Goal: Information Seeking & Learning: Check status

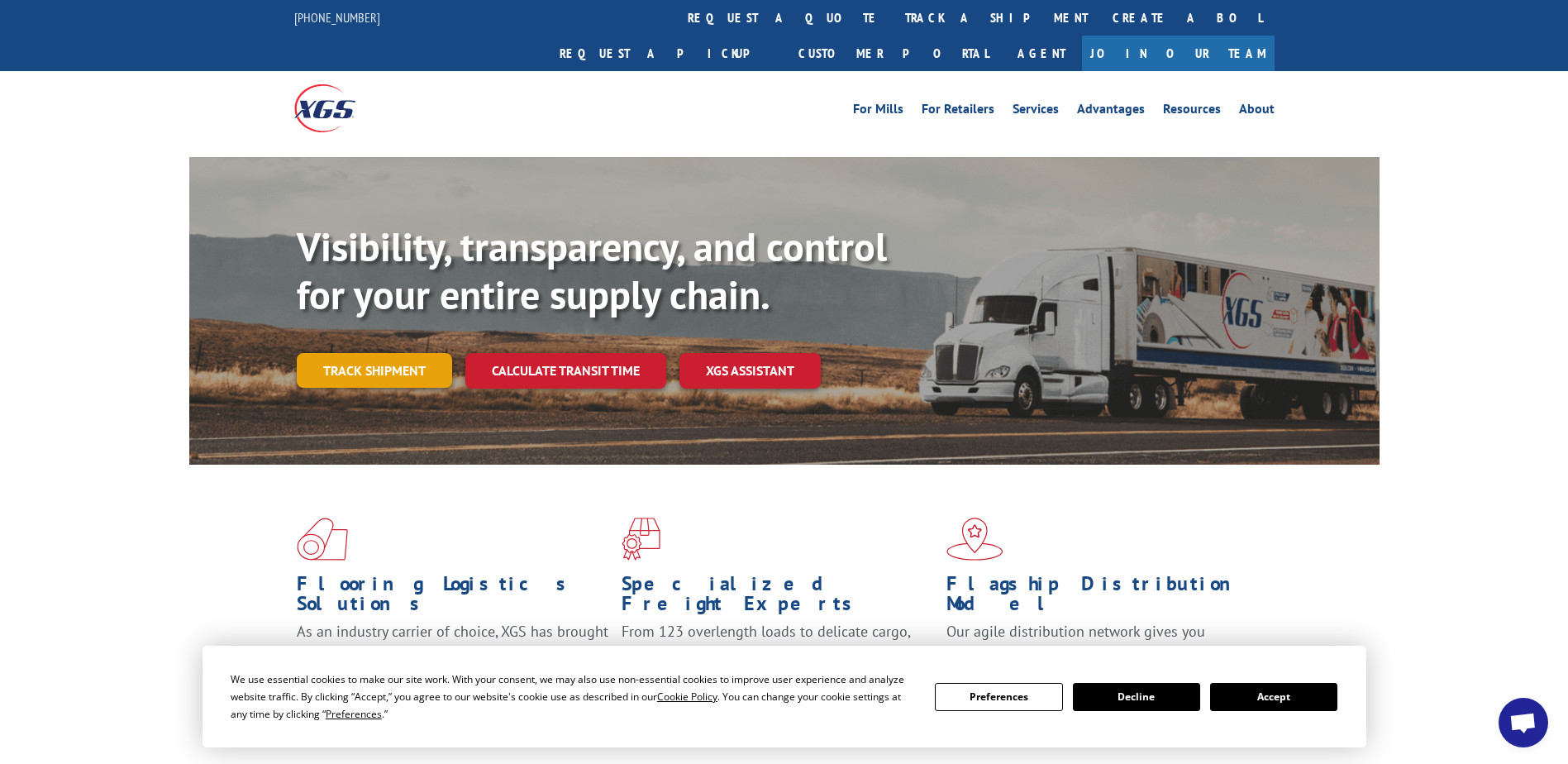
click at [386, 353] on link "Track shipment" at bounding box center [374, 370] width 155 height 35
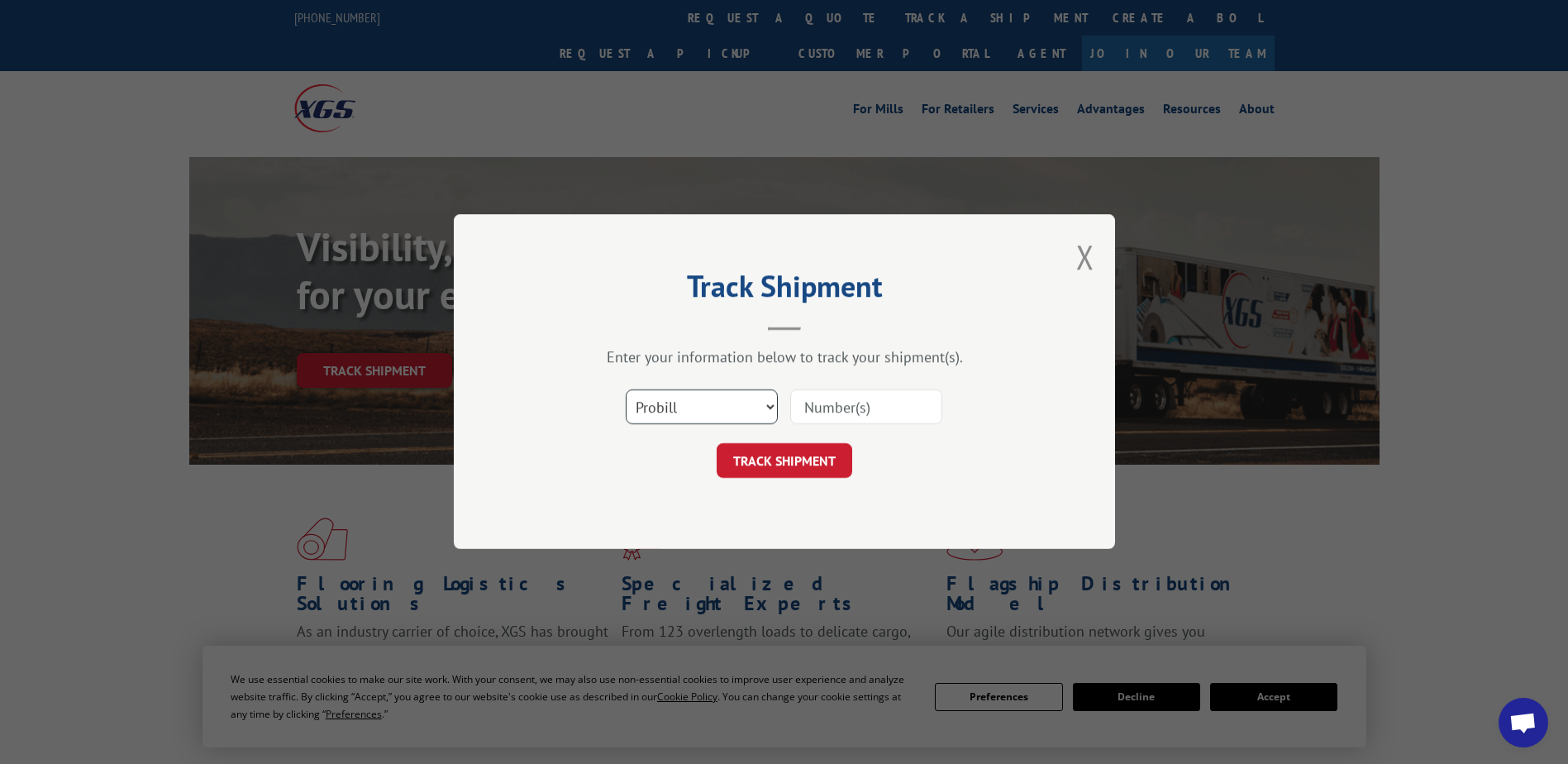
click at [728, 404] on select "Select category... Probill BOL PO" at bounding box center [702, 407] width 152 height 35
select select "bol"
click at [626, 390] on select "Select category... Probill BOL PO" at bounding box center [702, 407] width 152 height 35
paste input "TFD-040261.A"
type input "TFD-040261.A"
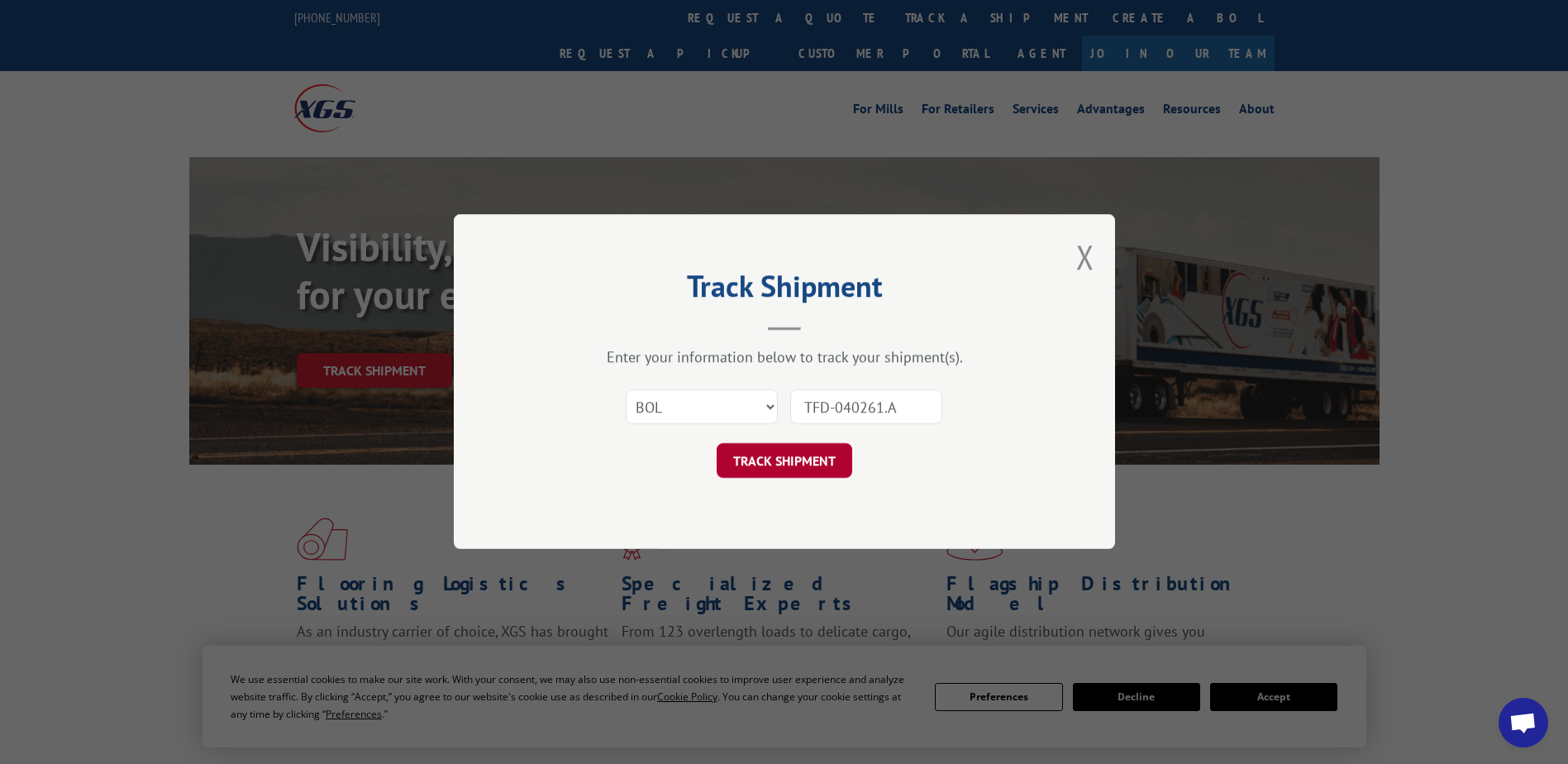
click at [793, 465] on button "TRACK SHIPMENT" at bounding box center [784, 461] width 136 height 35
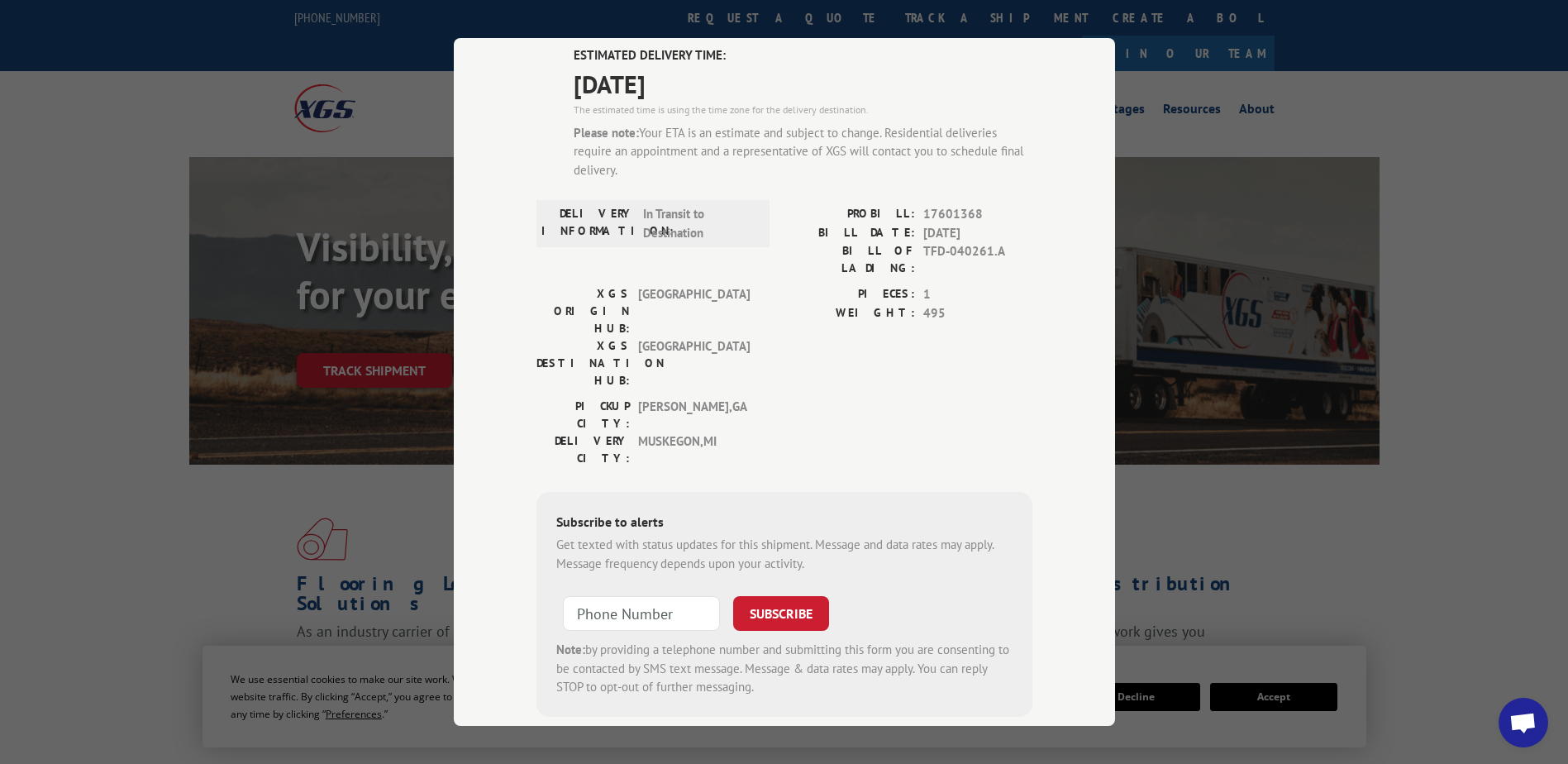
scroll to position [132, 0]
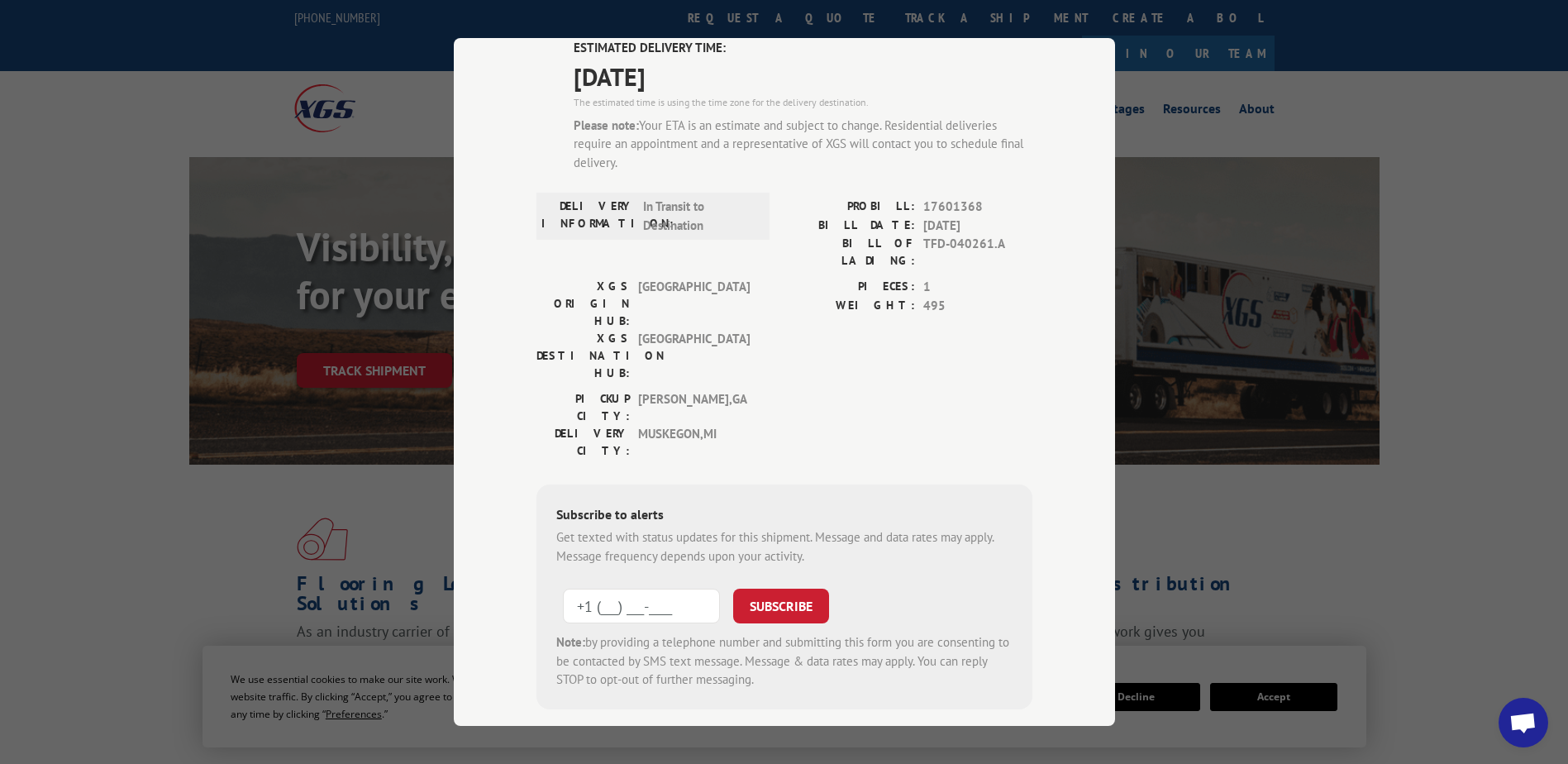
click at [617, 588] on input "+1 (___) ___-____" at bounding box center [641, 606] width 157 height 35
type input "[PHONE_NUMBER]"
click at [781, 588] on button "SUBSCRIBE" at bounding box center [780, 606] width 95 height 35
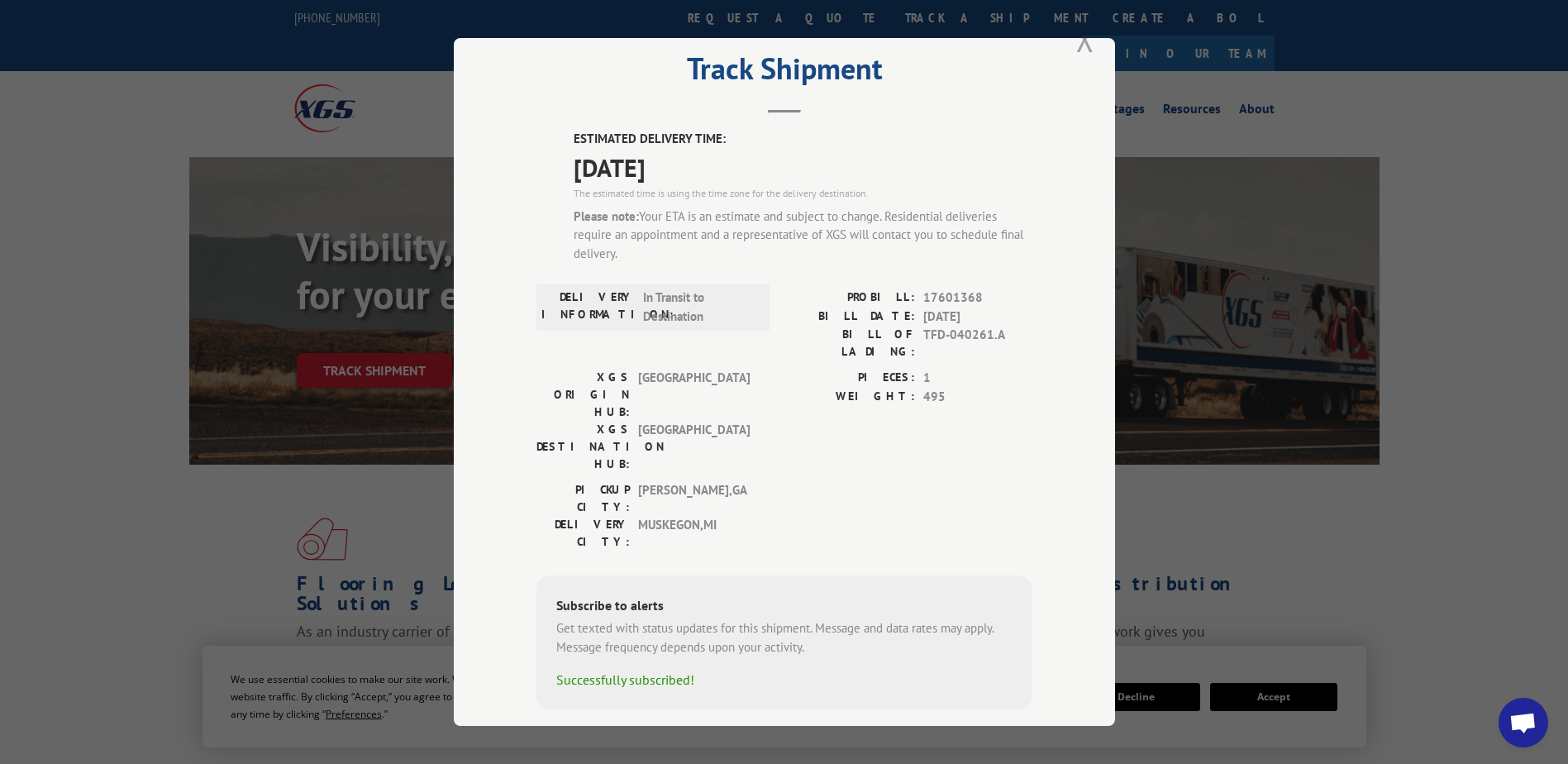
click at [1083, 49] on button "Close modal" at bounding box center [1085, 39] width 18 height 43
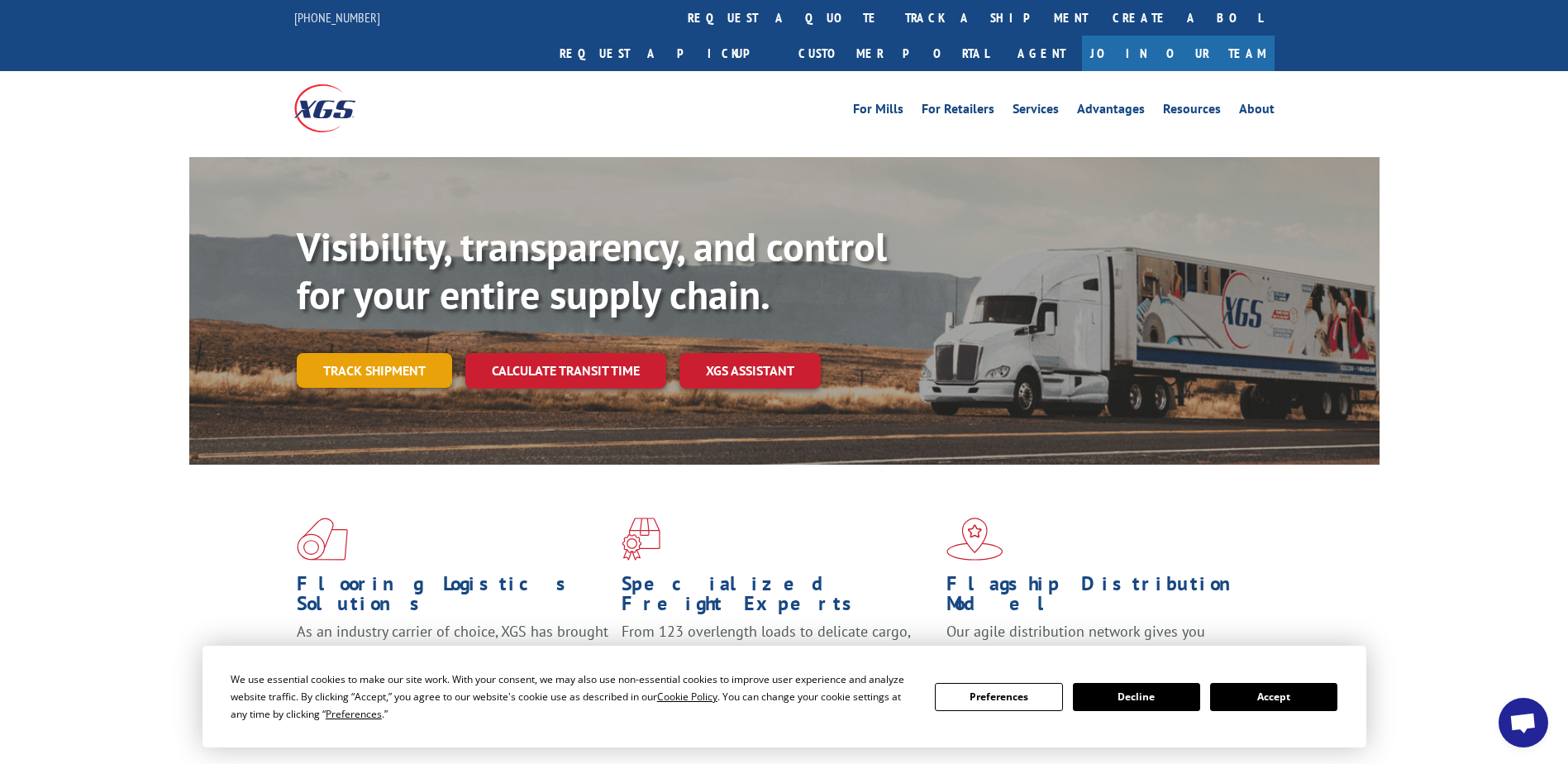
click at [391, 353] on link "Track shipment" at bounding box center [374, 370] width 155 height 35
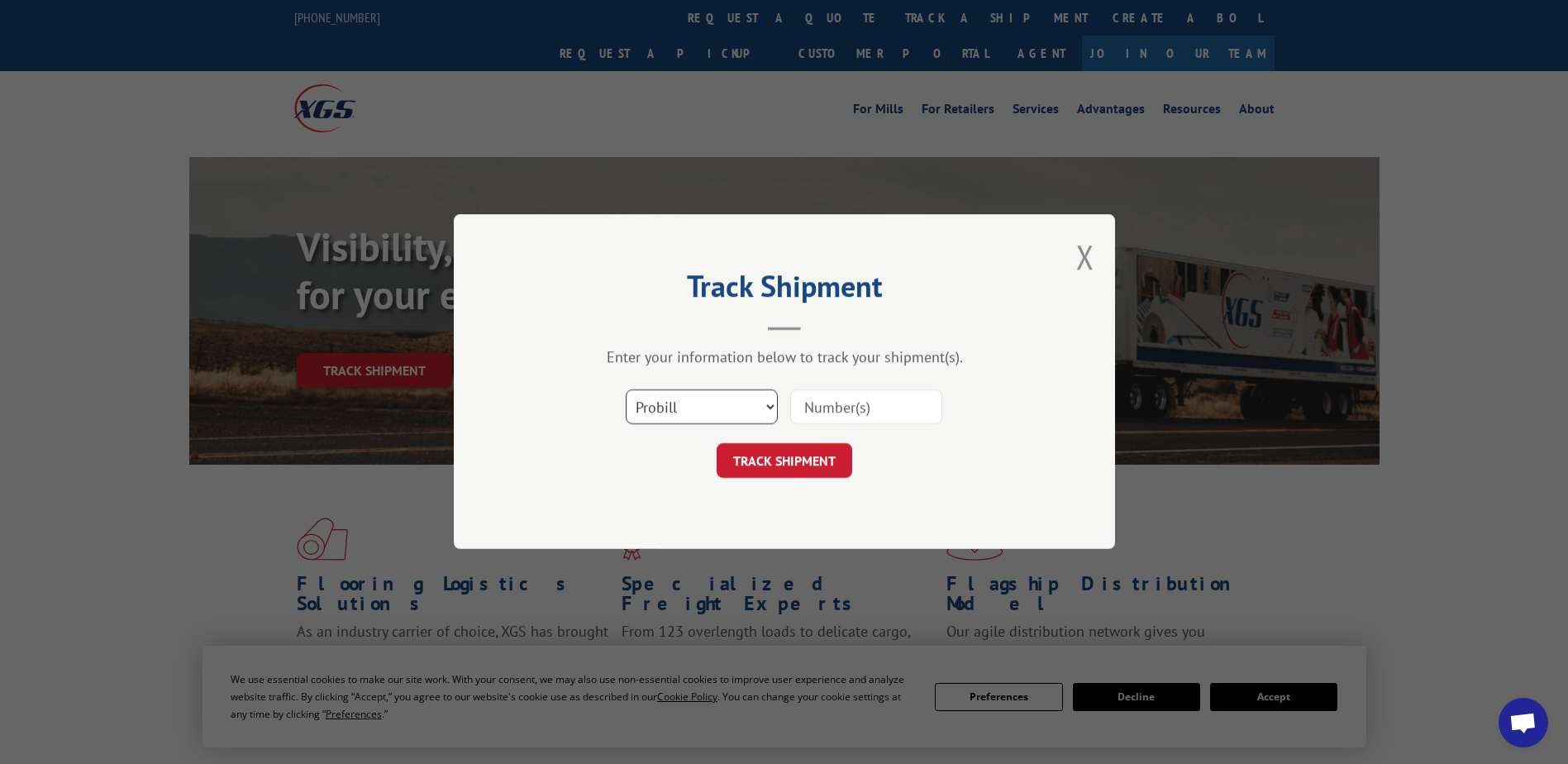
click at [720, 409] on select "Select category... Probill BOL PO" at bounding box center [702, 407] width 152 height 35
select select "bol"
click at [626, 390] on select "Select category... Probill BOL PO" at bounding box center [702, 407] width 152 height 35
paste input "TFD-040261.A"
type input "TFD-040261.A"
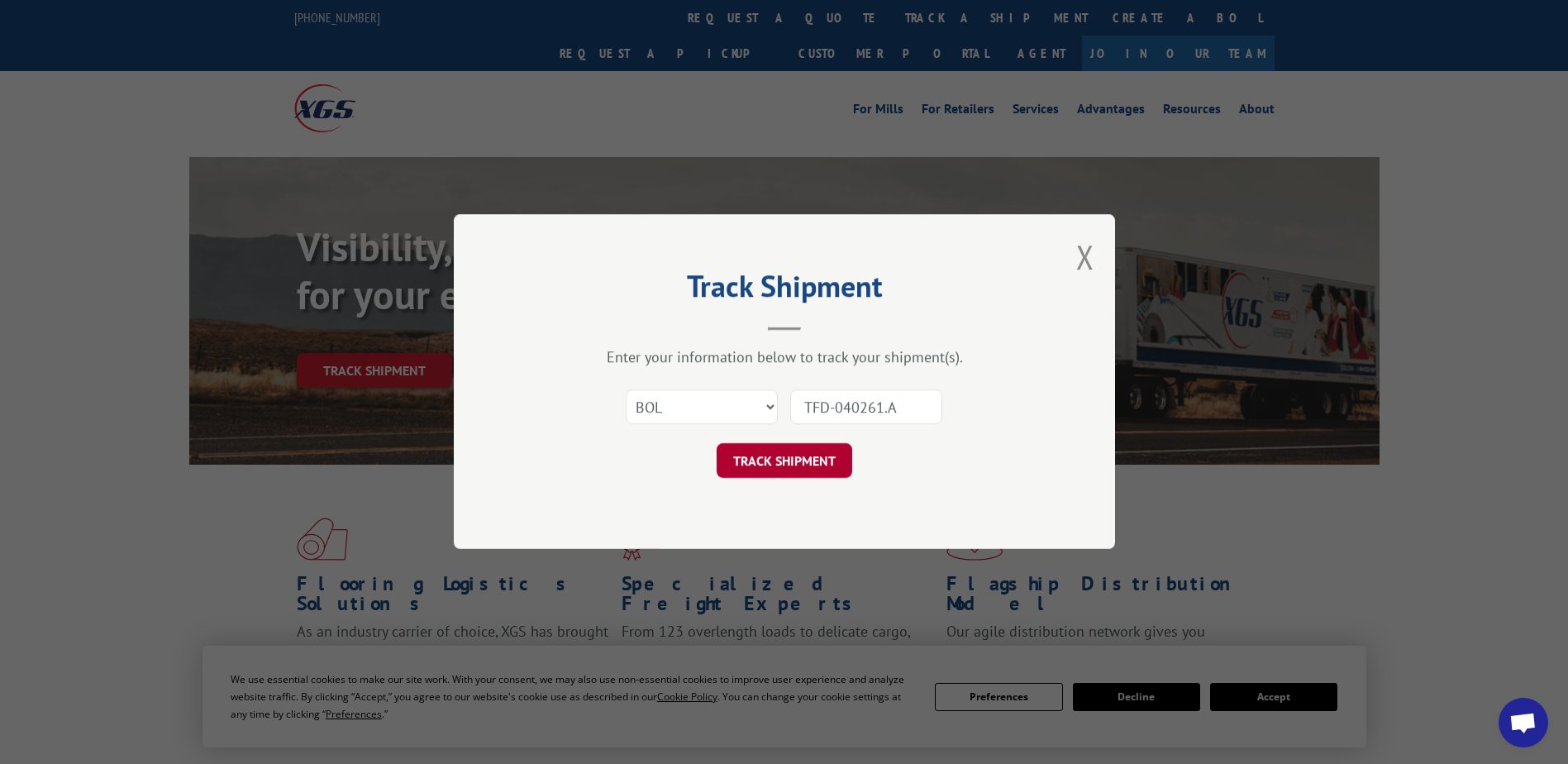
click at [793, 453] on button "TRACK SHIPMENT" at bounding box center [784, 461] width 136 height 35
